Goal: Task Accomplishment & Management: Complete application form

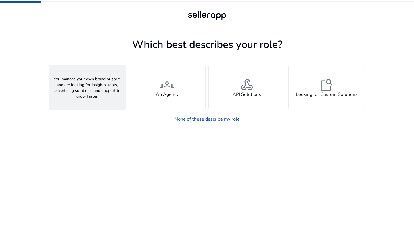
click at [101, 89] on div "person A Seller" at bounding box center [87, 87] width 76 height 45
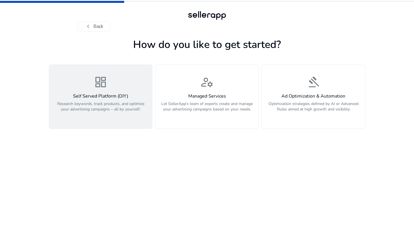
click at [144, 98] on h4 "Self Served Platform (DIY)" at bounding box center [101, 96] width 96 height 5
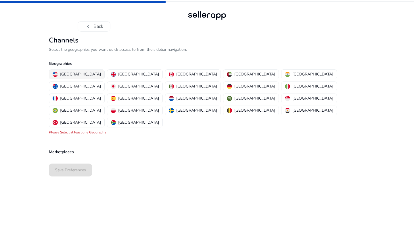
click at [70, 78] on button "[GEOGRAPHIC_DATA]" at bounding box center [76, 74] width 55 height 9
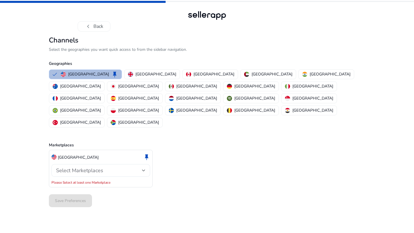
click at [83, 167] on span "Select Marketplaces" at bounding box center [79, 170] width 47 height 7
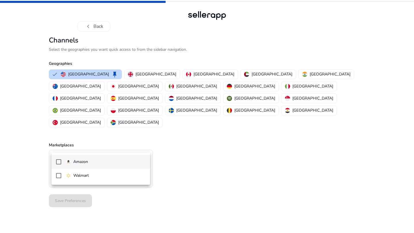
click at [87, 166] on mat-option "Amazon" at bounding box center [100, 162] width 99 height 14
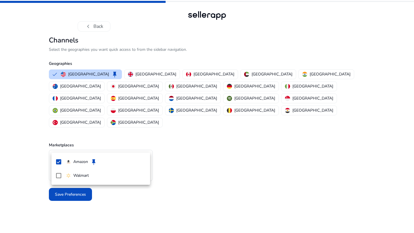
click at [94, 203] on div at bounding box center [207, 116] width 414 height 233
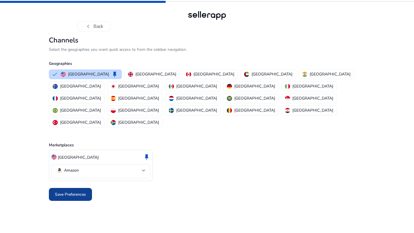
click at [79, 192] on span "Save Preferences" at bounding box center [70, 195] width 31 height 6
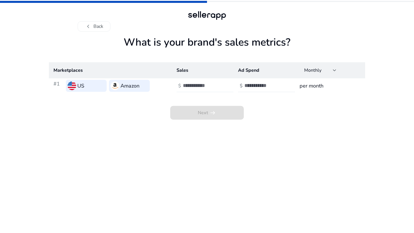
click at [183, 86] on input "number" at bounding box center [202, 85] width 39 height 6
click at [265, 86] on input "number" at bounding box center [263, 85] width 39 height 6
type input "**"
click at [207, 79] on td "$" at bounding box center [202, 85] width 61 height 15
click at [207, 81] on div at bounding box center [209, 86] width 52 height 13
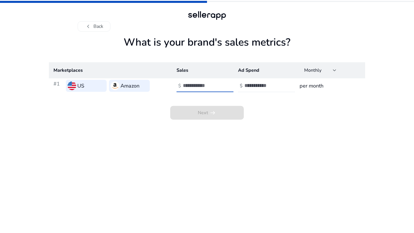
click at [207, 82] on input "number" at bounding box center [202, 85] width 39 height 6
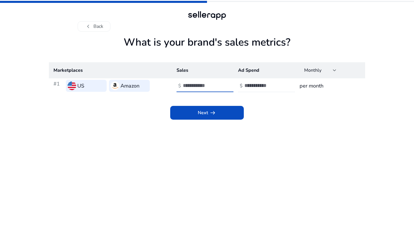
type input "****"
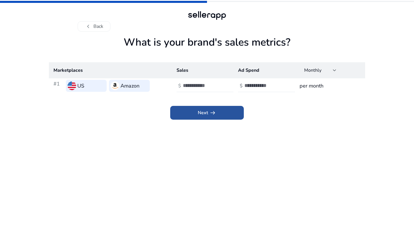
click at [198, 117] on span at bounding box center [207, 113] width 74 height 14
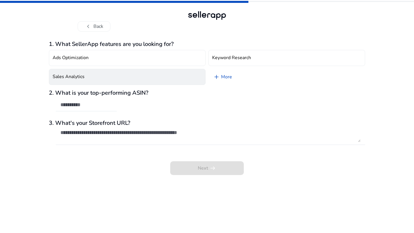
click at [161, 75] on button "Sales Analytics" at bounding box center [127, 77] width 157 height 16
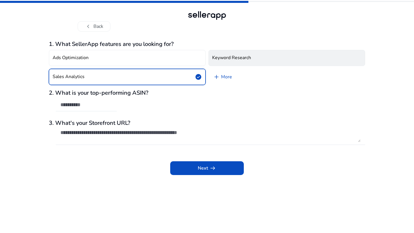
click at [223, 59] on h4 "Keyword Research" at bounding box center [231, 57] width 39 height 5
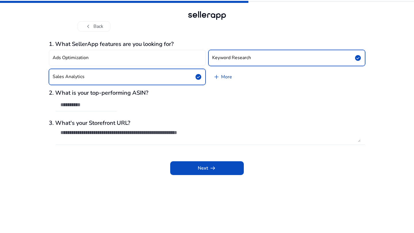
click at [216, 77] on span "add" at bounding box center [216, 77] width 7 height 7
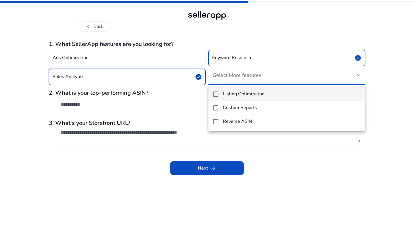
click at [165, 136] on div at bounding box center [207, 116] width 414 height 233
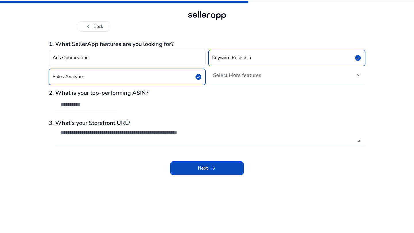
click at [165, 133] on textarea at bounding box center [210, 136] width 300 height 13
click at [191, 169] on span at bounding box center [207, 168] width 74 height 14
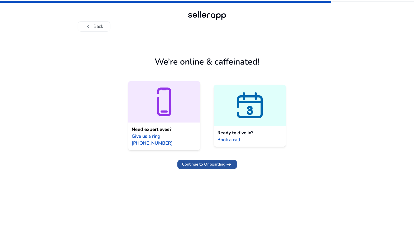
click at [204, 161] on span "Continue to Onboarding" at bounding box center [203, 164] width 43 height 6
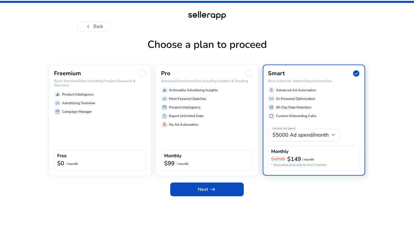
click at [138, 124] on div "Freemium Basic functionalities including Product Research & Overview equalizer …" at bounding box center [100, 120] width 102 height 111
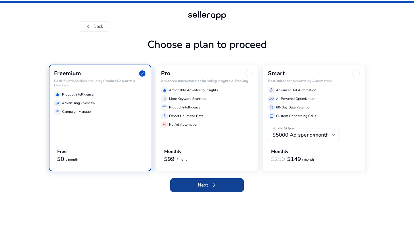
click at [195, 184] on span at bounding box center [207, 185] width 74 height 14
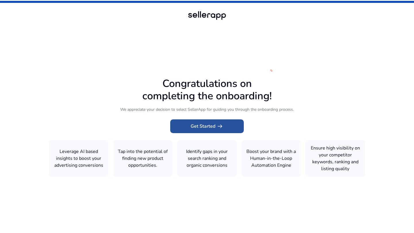
click at [175, 129] on span at bounding box center [207, 126] width 74 height 14
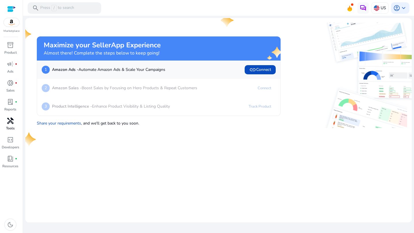
click at [11, 121] on span "handyman" at bounding box center [10, 120] width 7 height 7
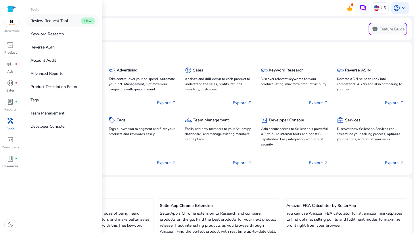
click at [50, 22] on p "Review Request Tool" at bounding box center [49, 21] width 38 height 6
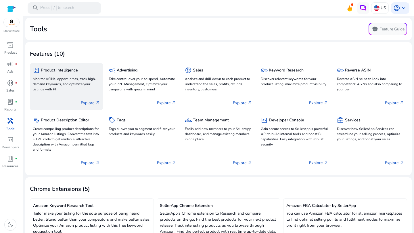
click at [84, 78] on p "Monitor ASINs, opportunities, track high-demand keywords, and optimize your lis…" at bounding box center [66, 84] width 67 height 16
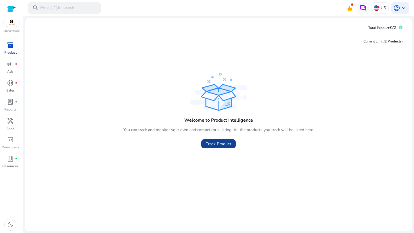
click at [212, 144] on span "Track Product" at bounding box center [218, 144] width 25 height 6
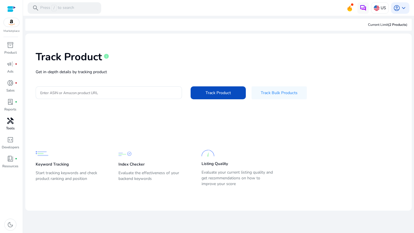
click at [11, 124] on span "handyman" at bounding box center [10, 120] width 7 height 7
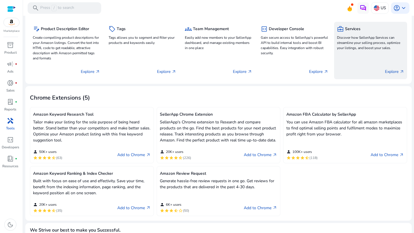
scroll to position [113, 0]
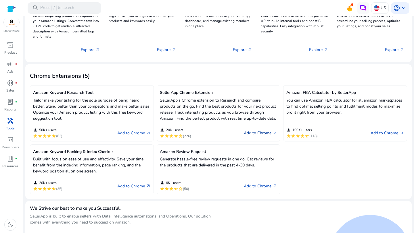
click at [249, 137] on link "Add to Chrome arrow_outward" at bounding box center [260, 133] width 33 height 7
